Goal: Task Accomplishment & Management: Use online tool/utility

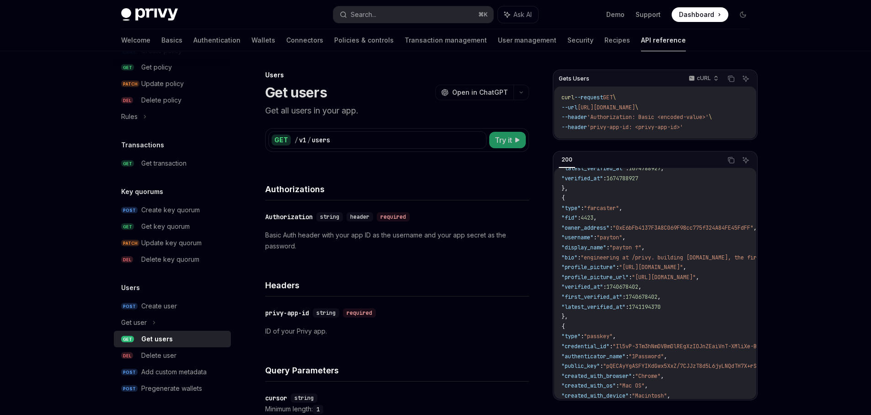
click at [509, 138] on span "Try it" at bounding box center [503, 139] width 17 height 11
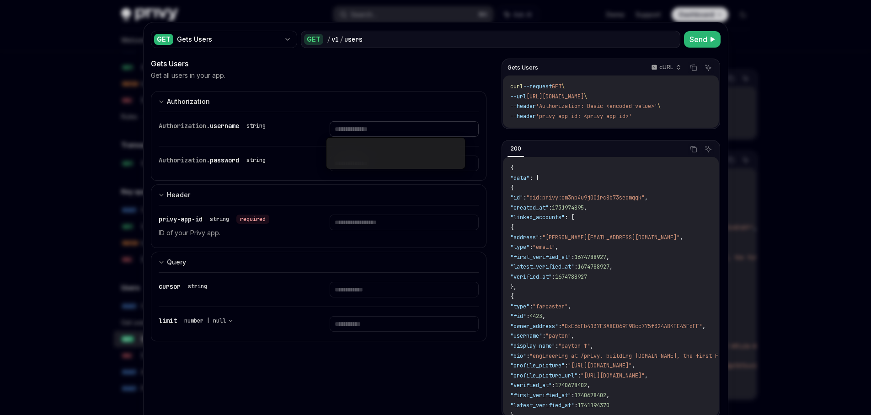
click at [354, 126] on input "text" at bounding box center [404, 129] width 149 height 16
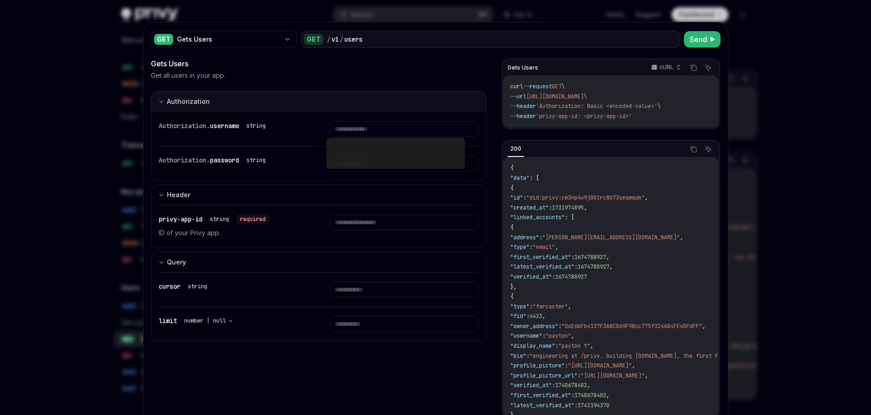
click at [356, 101] on button "Authorization appSecretAuth" at bounding box center [319, 101] width 336 height 21
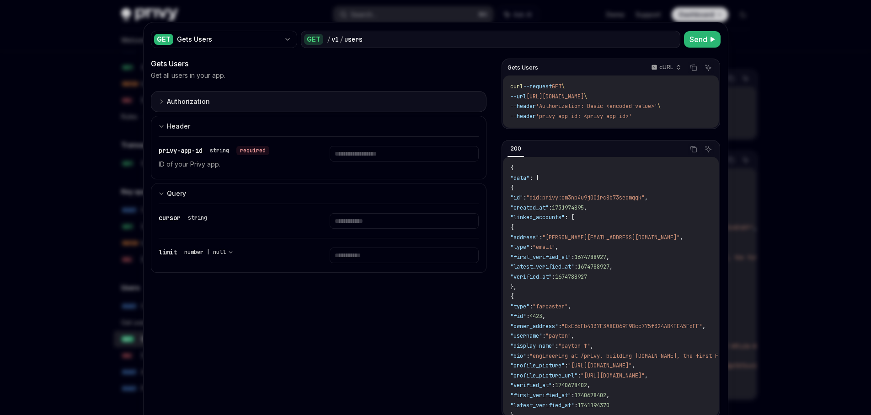
click at [325, 99] on button "Authorization appSecretAuth" at bounding box center [319, 101] width 336 height 21
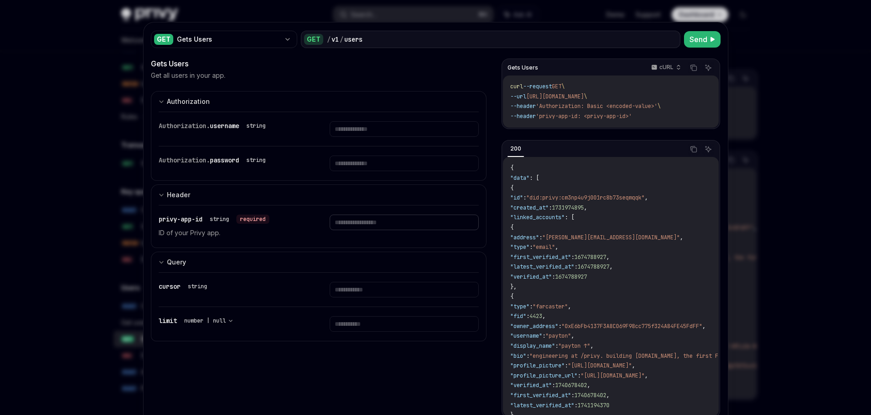
click at [349, 137] on input "text" at bounding box center [404, 129] width 149 height 16
click at [99, 105] on div at bounding box center [435, 207] width 871 height 415
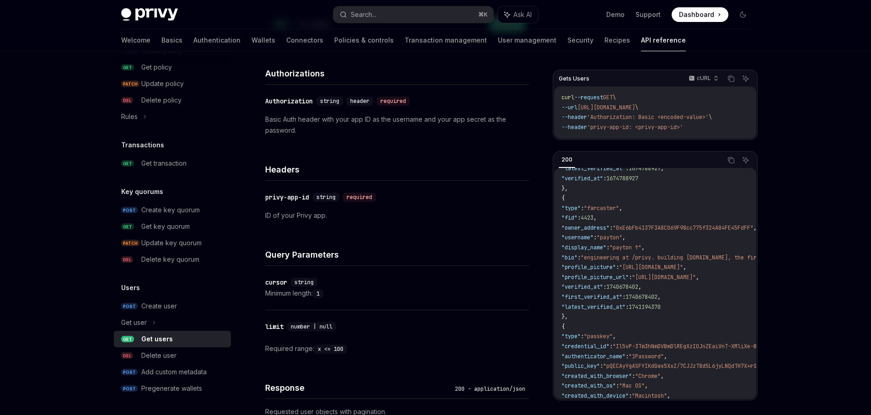
scroll to position [304, 0]
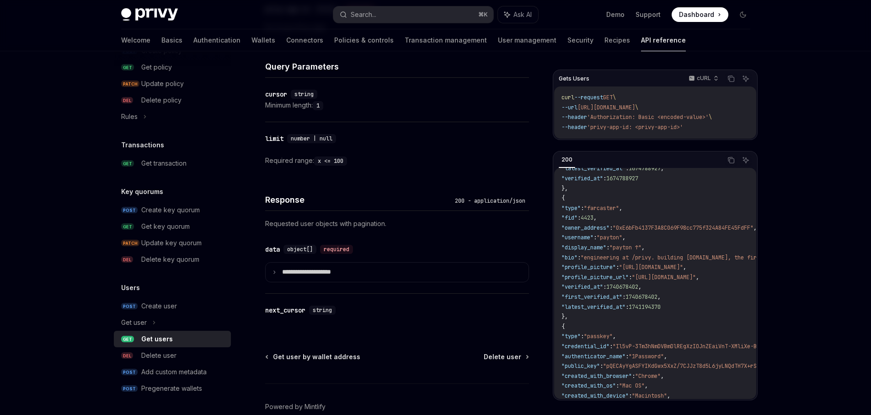
click at [176, 339] on div "Get users" at bounding box center [183, 338] width 84 height 11
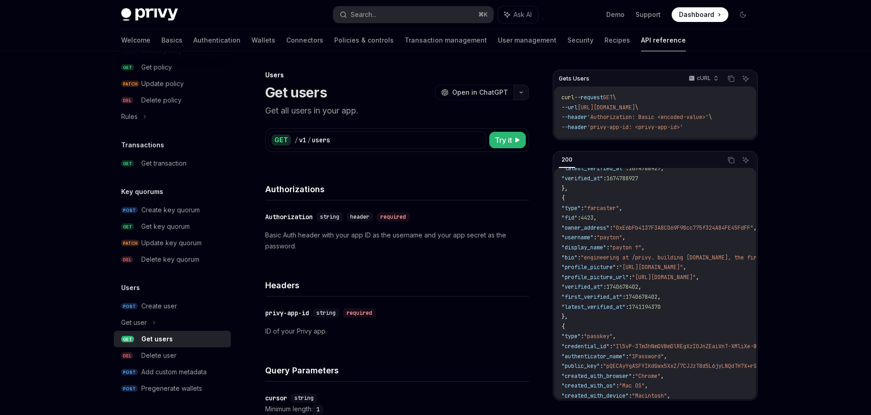
click at [520, 89] on button "button" at bounding box center [522, 93] width 16 height 16
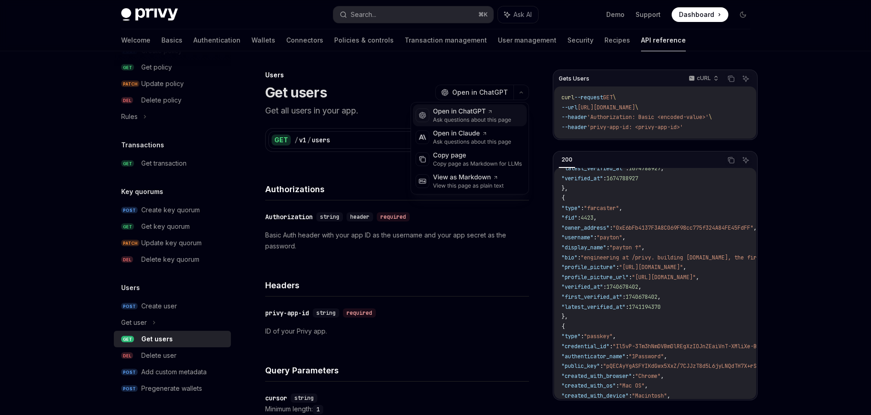
click at [451, 114] on div "Open in ChatGPT" at bounding box center [472, 111] width 78 height 9
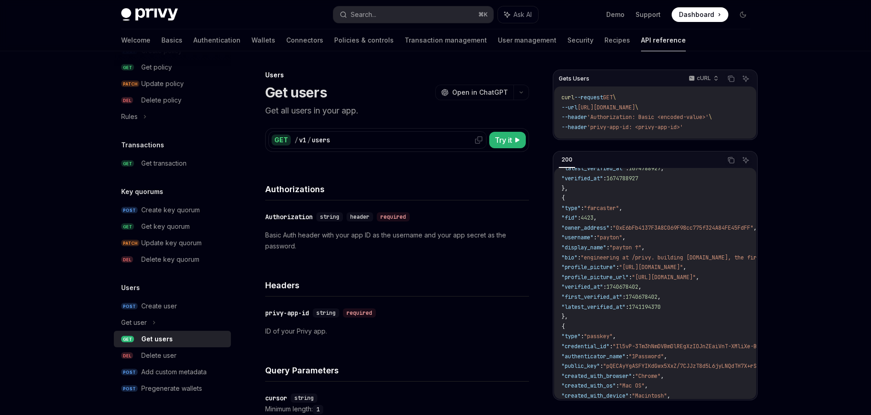
click at [345, 140] on div "/ v1 / users" at bounding box center [389, 139] width 189 height 9
click at [504, 137] on span "Try it" at bounding box center [503, 139] width 17 height 11
type textarea "*"
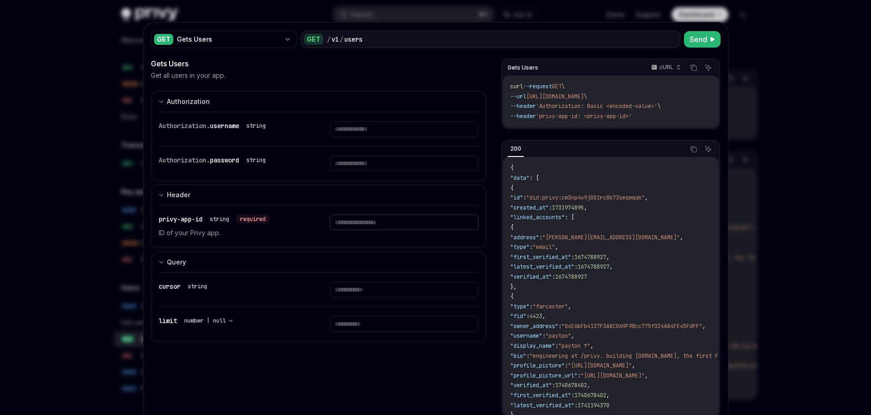
click at [343, 137] on input "text" at bounding box center [404, 129] width 149 height 16
paste input "**********"
click at [697, 37] on span "Send" at bounding box center [699, 39] width 18 height 11
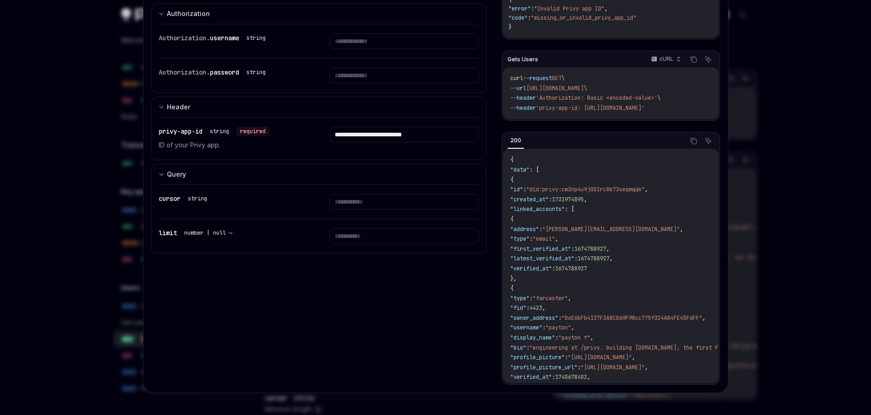
scroll to position [76, 0]
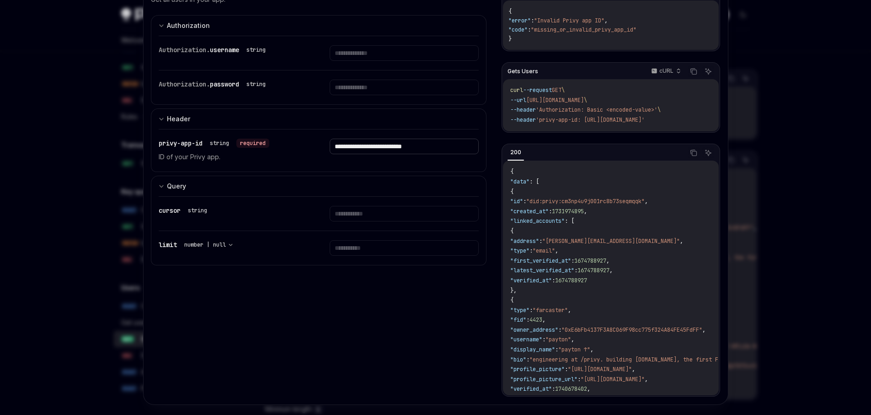
click at [378, 61] on input "**********" at bounding box center [404, 53] width 149 height 16
click at [381, 61] on input "**********" at bounding box center [404, 53] width 149 height 16
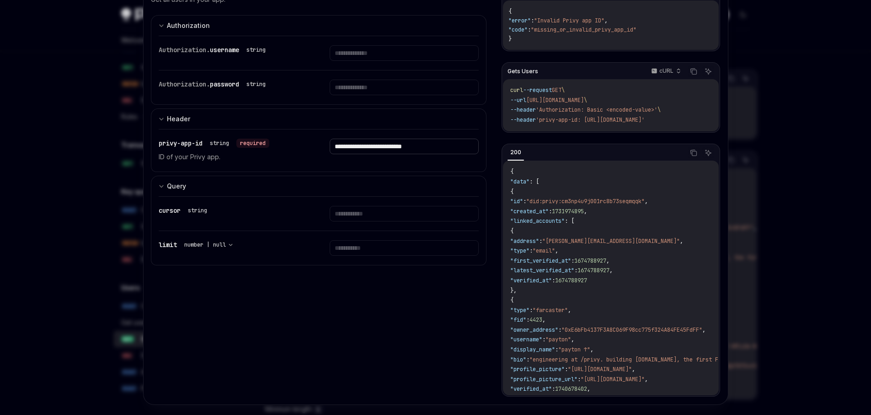
click at [381, 61] on input "**********" at bounding box center [404, 53] width 149 height 16
paste input "text"
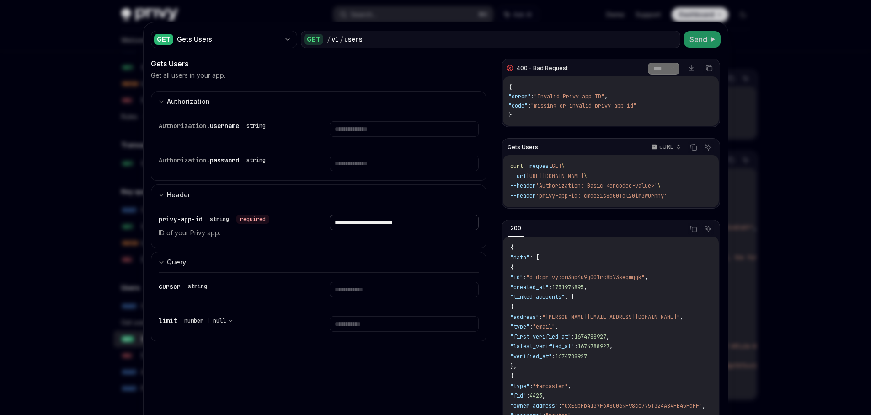
type input "**********"
click at [690, 38] on span "Send" at bounding box center [699, 39] width 18 height 11
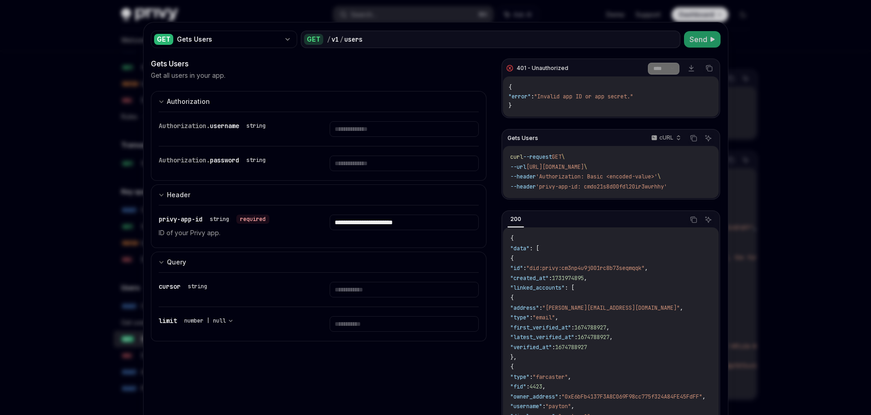
click at [193, 126] on span "Authorization." at bounding box center [184, 126] width 51 height 8
click at [213, 126] on span "username" at bounding box center [224, 126] width 29 height 8
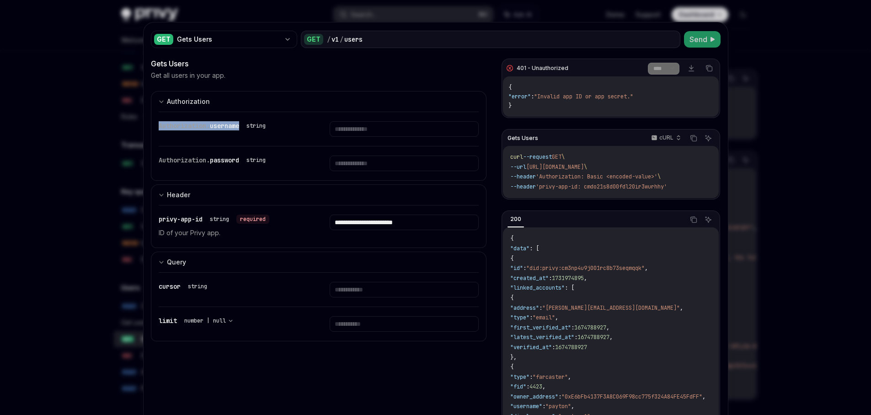
click at [181, 129] on span "Authorization." at bounding box center [184, 126] width 51 height 8
click at [592, 95] on span ""Invalid app ID or app secret."" at bounding box center [583, 96] width 99 height 7
click at [591, 95] on span ""Invalid app ID or app secret."" at bounding box center [583, 96] width 99 height 7
copy span ""error" : "Invalid app ID or app secret.""
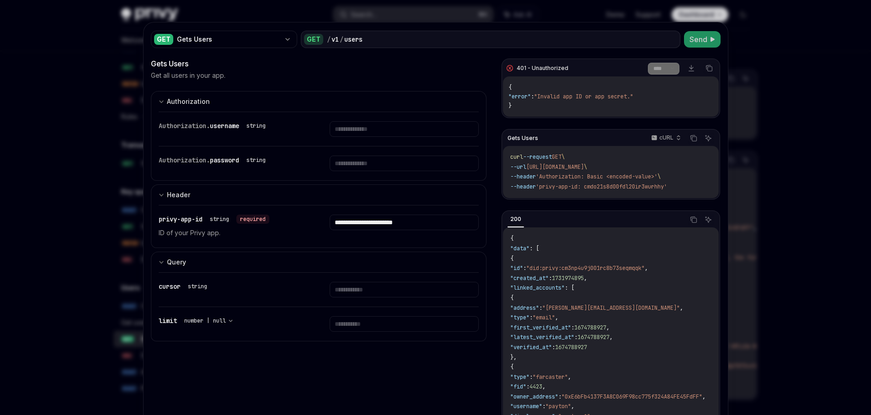
click at [218, 122] on span "username" at bounding box center [224, 126] width 29 height 8
copy span "username"
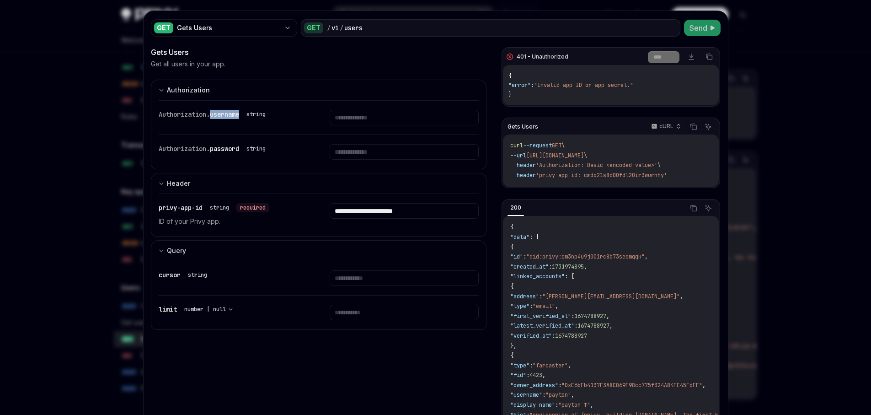
scroll to position [35, 0]
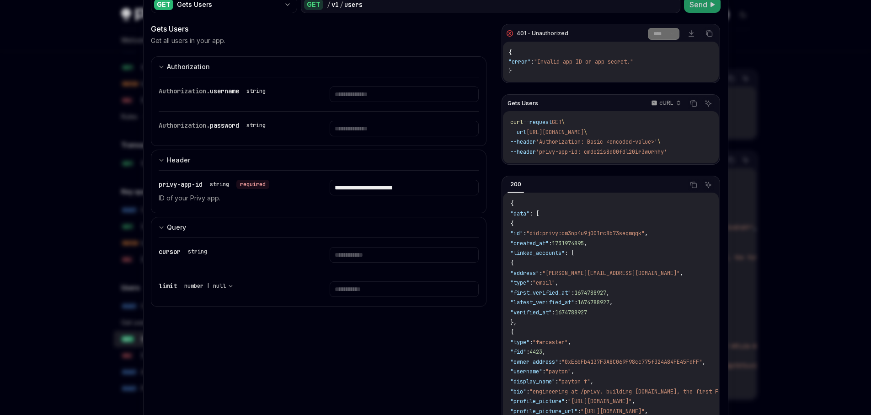
click at [768, 104] on div at bounding box center [435, 207] width 871 height 415
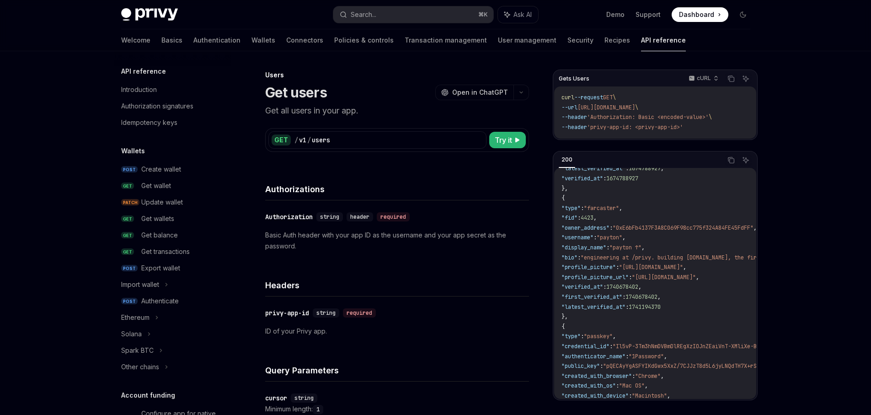
click at [155, 14] on img at bounding box center [149, 14] width 57 height 13
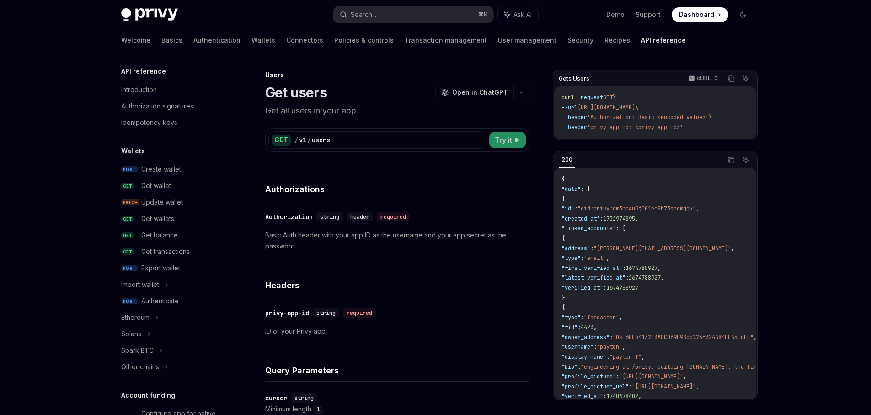
click at [495, 141] on span "Try it" at bounding box center [503, 139] width 17 height 11
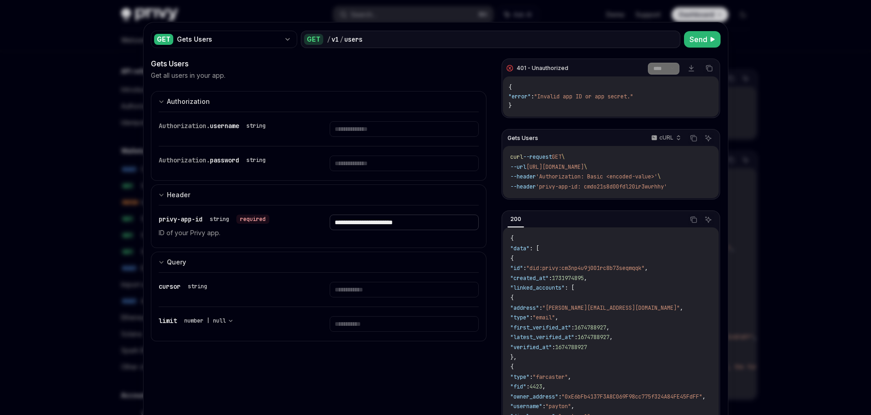
click at [372, 137] on input "**********" at bounding box center [404, 129] width 149 height 16
click at [361, 137] on input "text" at bounding box center [404, 129] width 149 height 16
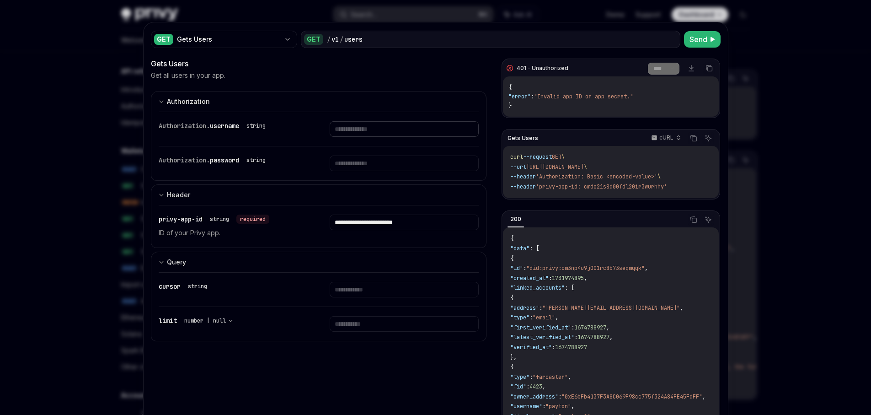
click at [359, 129] on input "text" at bounding box center [404, 129] width 149 height 16
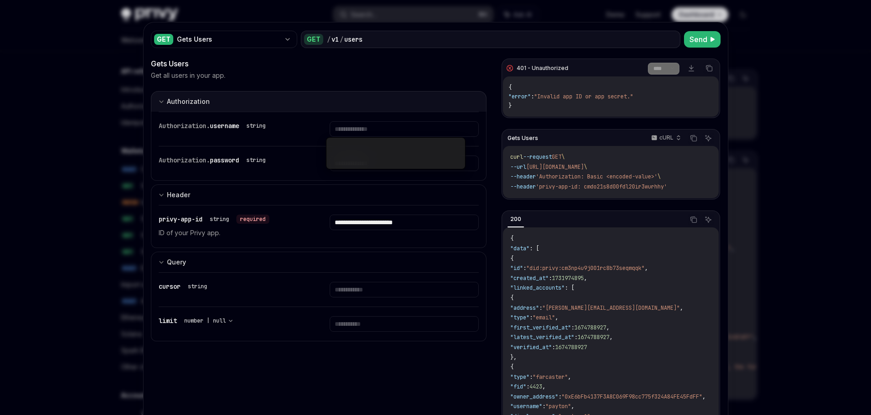
click at [335, 97] on button "Authorization appSecretAuth" at bounding box center [319, 101] width 336 height 21
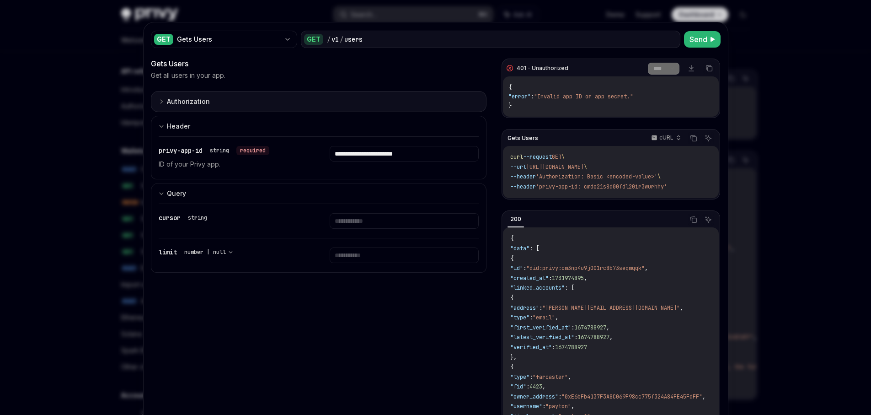
click at [329, 94] on button "Authorization appSecretAuth" at bounding box center [319, 101] width 336 height 21
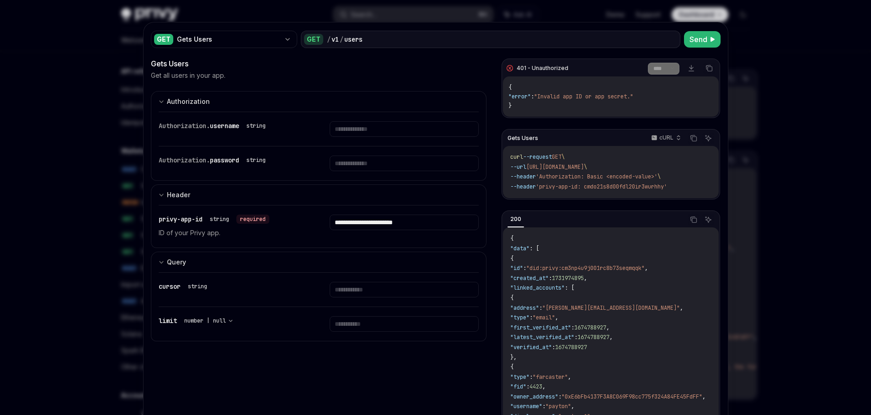
click at [216, 77] on p "Get all users in your app." at bounding box center [188, 75] width 75 height 9
click at [159, 63] on div "Gets Users" at bounding box center [319, 63] width 336 height 11
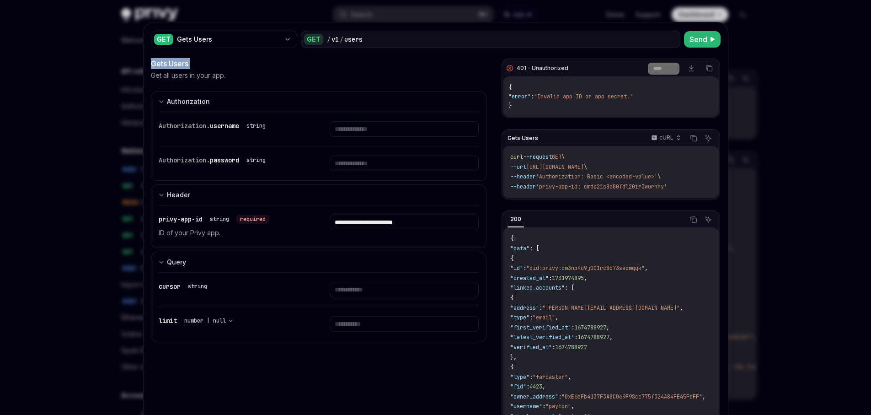
click at [159, 63] on div "Gets Users" at bounding box center [319, 63] width 336 height 11
click at [177, 75] on p "Get all users in your app." at bounding box center [188, 75] width 75 height 9
click at [172, 75] on p "Get all users in your app." at bounding box center [188, 75] width 75 height 9
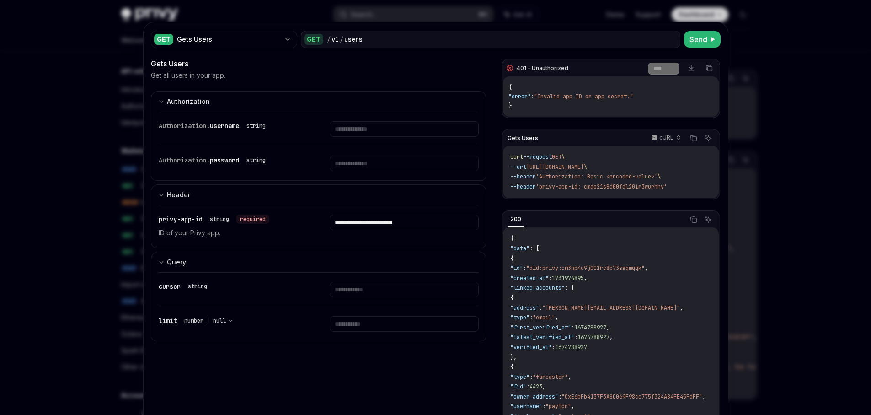
click at [172, 75] on p "Get all users in your app." at bounding box center [188, 75] width 75 height 9
click at [172, 78] on p "Get all users in your app." at bounding box center [188, 75] width 75 height 9
click at [218, 160] on span "password" at bounding box center [224, 160] width 29 height 8
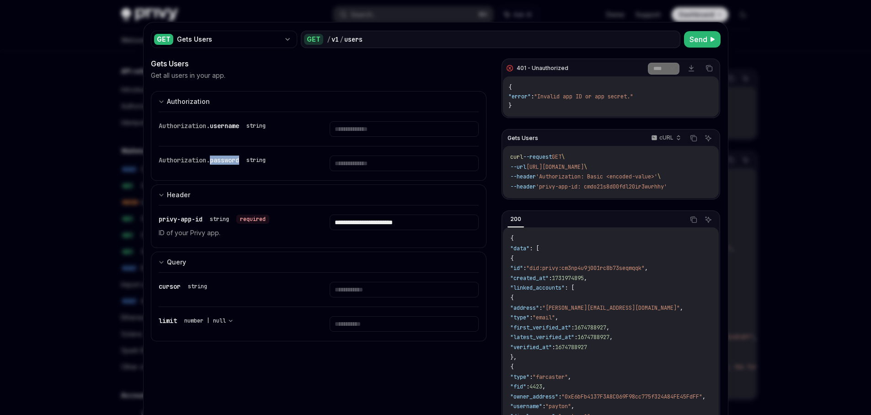
click at [218, 160] on span "password" at bounding box center [224, 160] width 29 height 8
click at [193, 125] on span "Authorization." at bounding box center [184, 126] width 51 height 8
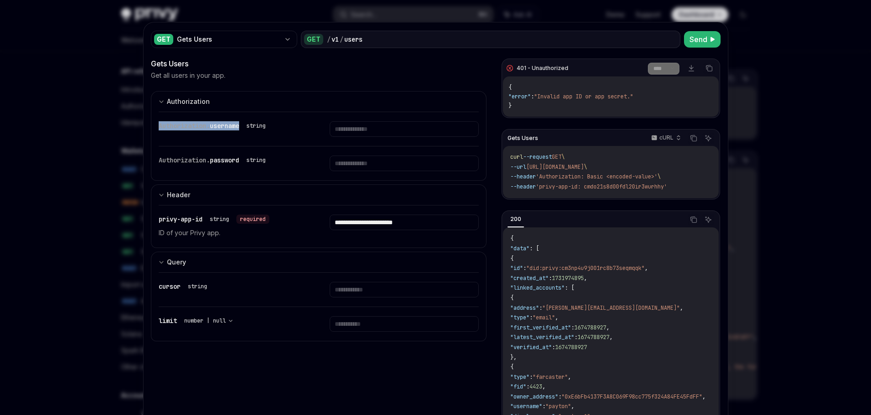
click at [216, 126] on span "username" at bounding box center [224, 126] width 29 height 8
click at [197, 126] on span "Authorization." at bounding box center [184, 126] width 51 height 8
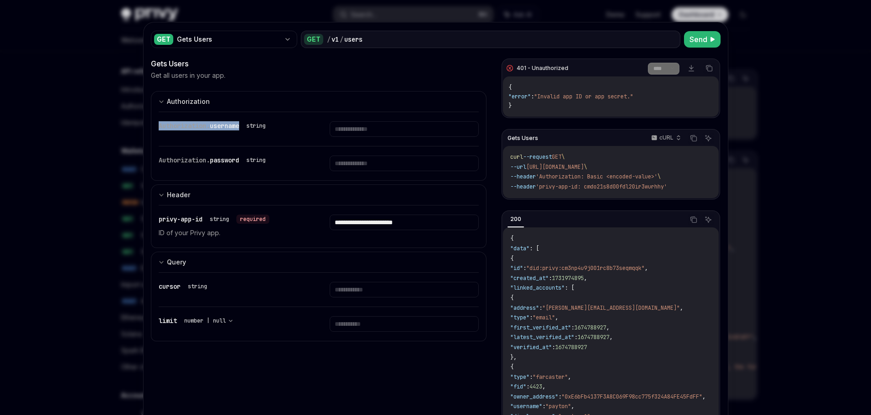
click at [197, 126] on span "Authorization." at bounding box center [184, 126] width 51 height 8
click at [179, 126] on span "Authorization." at bounding box center [184, 126] width 51 height 8
click at [224, 37] on div "Gets Users" at bounding box center [228, 39] width 103 height 9
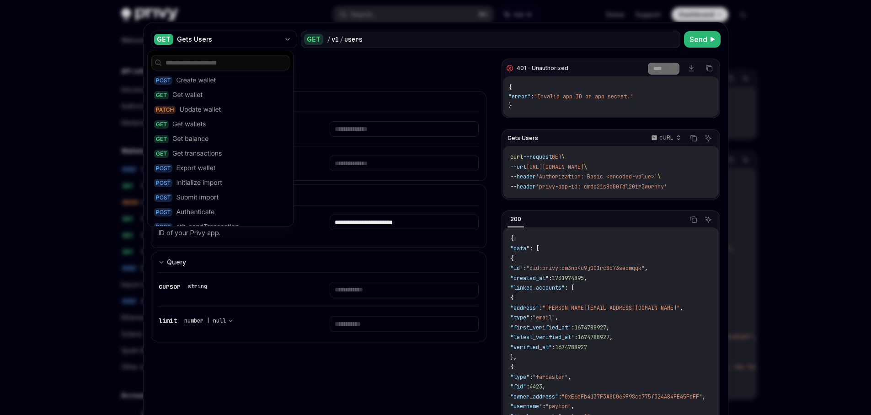
click at [329, 61] on div "Gets Users" at bounding box center [319, 63] width 336 height 11
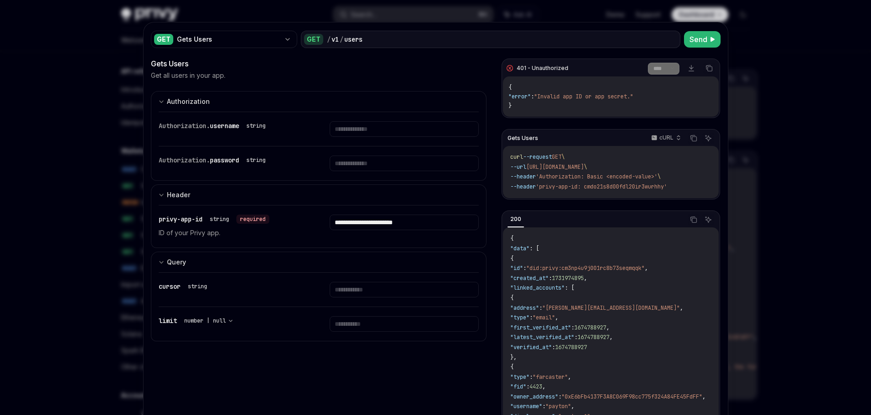
click at [99, 80] on div at bounding box center [435, 207] width 871 height 415
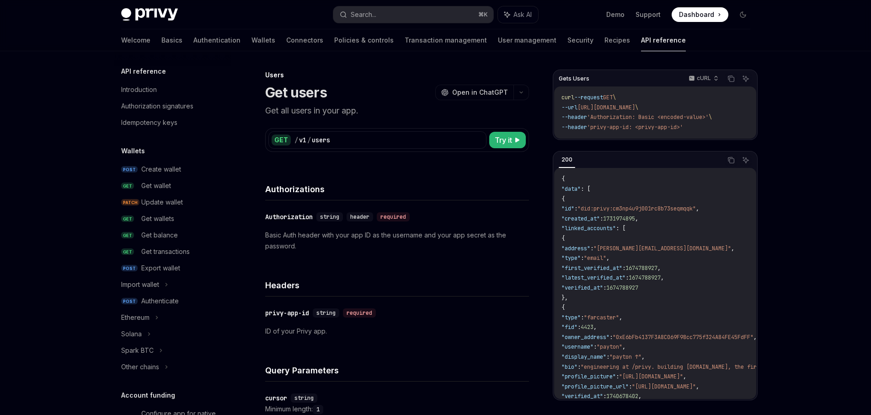
click at [359, 171] on div "Authorizations" at bounding box center [397, 184] width 264 height 34
click at [291, 189] on h4 "Authorizations" at bounding box center [397, 189] width 264 height 12
click at [307, 164] on div "Users Get users OpenAI Open in ChatGPT Get all users in your app. OpenAI Open i…" at bounding box center [311, 418] width 439 height 697
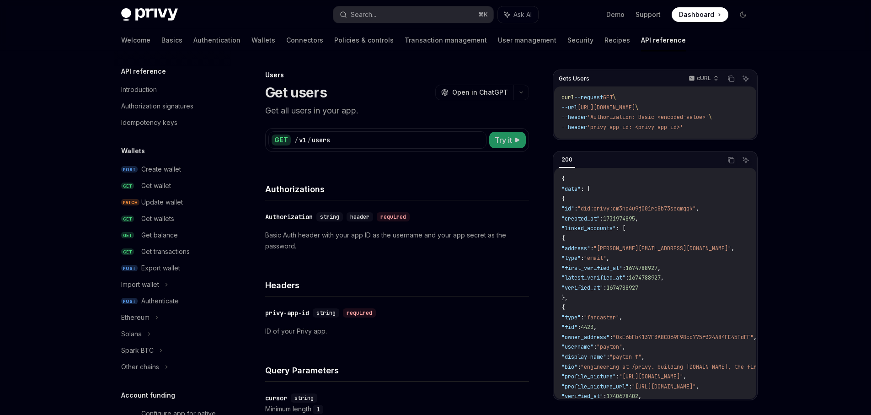
click at [495, 139] on span "Try it" at bounding box center [503, 139] width 17 height 11
type textarea "*"
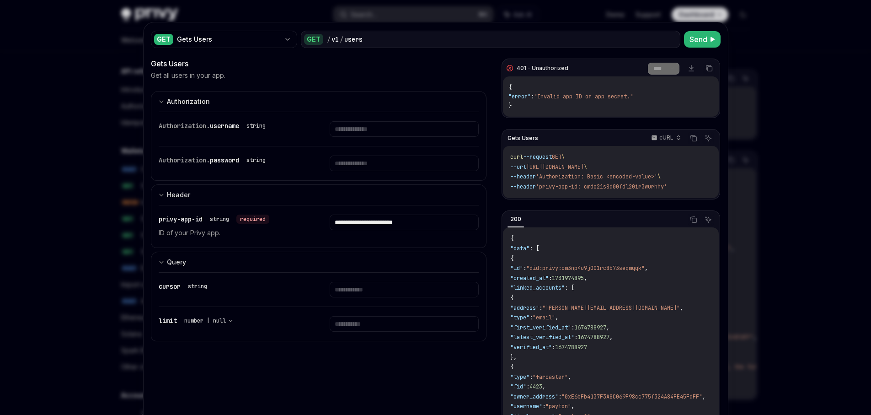
click at [173, 287] on span "cursor" at bounding box center [170, 286] width 22 height 8
click at [188, 285] on div "string" at bounding box center [197, 286] width 19 height 7
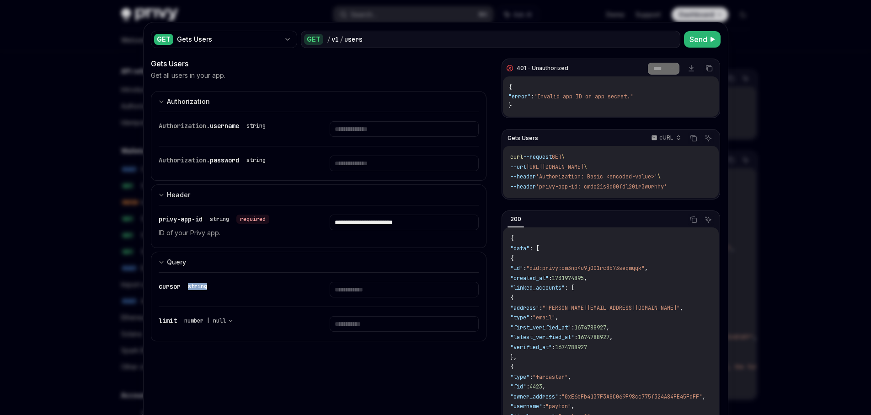
click at [188, 285] on div "string" at bounding box center [197, 286] width 19 height 7
click at [231, 319] on select "**********" at bounding box center [209, 320] width 56 height 9
click at [265, 288] on div "cursor string" at bounding box center [233, 286] width 149 height 9
click at [220, 290] on div "cursor string" at bounding box center [233, 286] width 149 height 9
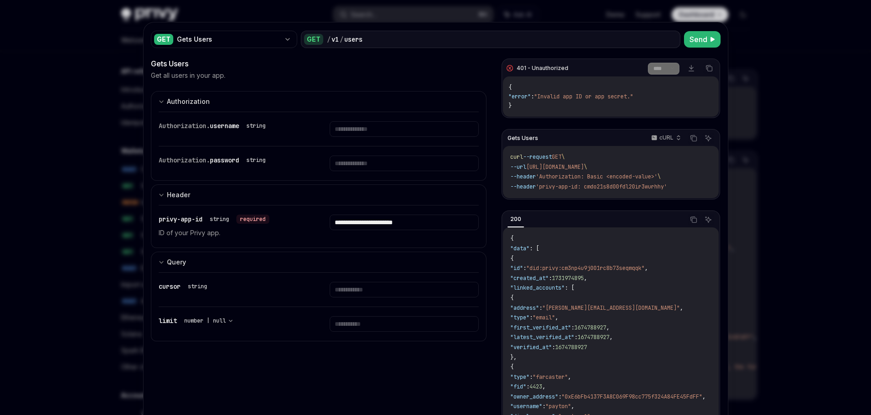
click at [220, 290] on div "cursor string" at bounding box center [233, 286] width 149 height 9
click at [154, 285] on div "**********" at bounding box center [319, 306] width 336 height 69
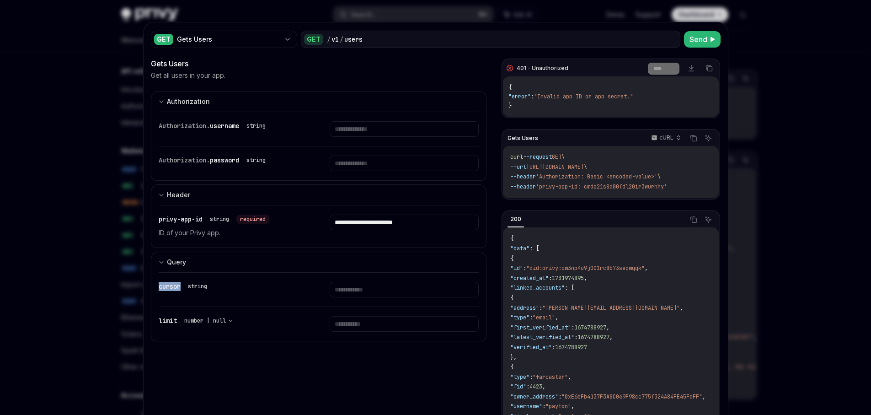
click at [159, 285] on span "cursor" at bounding box center [170, 286] width 22 height 8
click at [247, 343] on div "**********" at bounding box center [319, 265] width 336 height 415
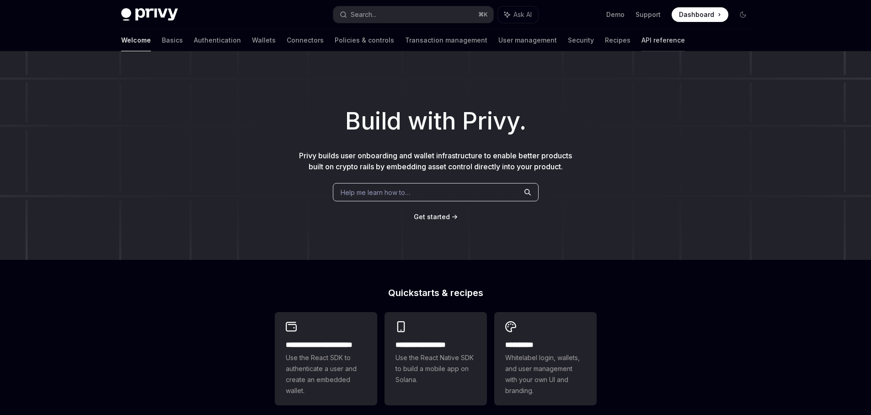
click at [642, 45] on link "API reference" at bounding box center [663, 40] width 43 height 22
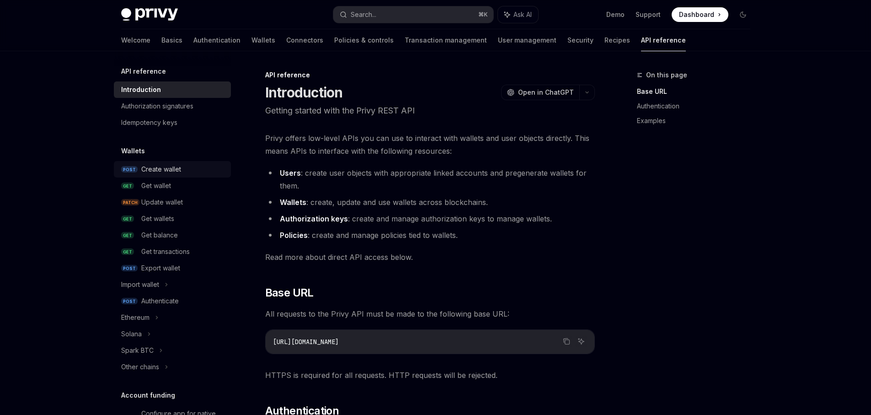
click at [146, 167] on div "Create wallet" at bounding box center [161, 169] width 40 height 11
type textarea "*"
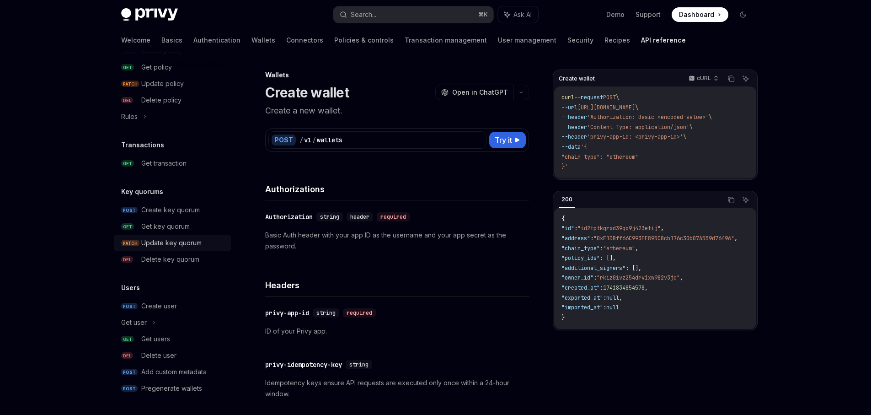
scroll to position [235, 0]
